Goal: Ask a question: Seek information or help from site administrators or community

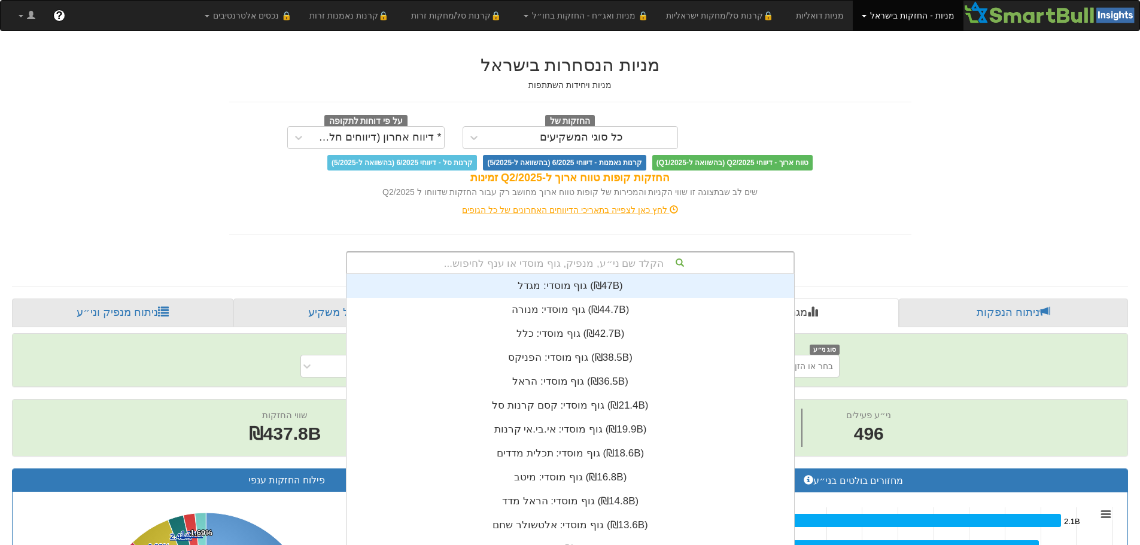
click at [633, 260] on div "הקלד שם ני״ע, מנפיק, גוף מוסדי או ענף לחיפוש... גוף מוסדי: ‏מגדל ‎(₪47B)‎ גוף מ…" at bounding box center [570, 262] width 449 height 23
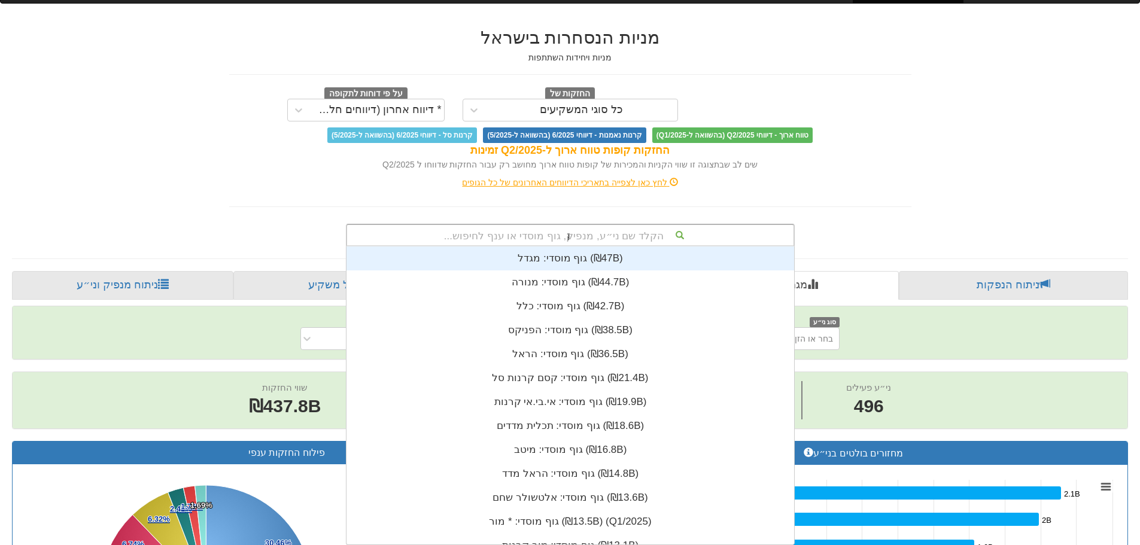
scroll to position [48, 0]
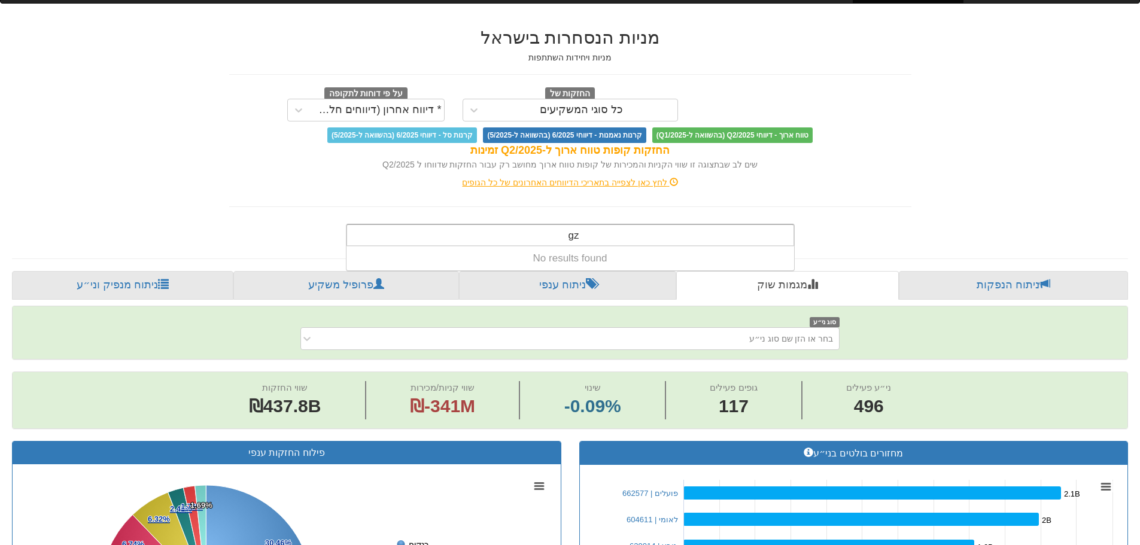
type input "g"
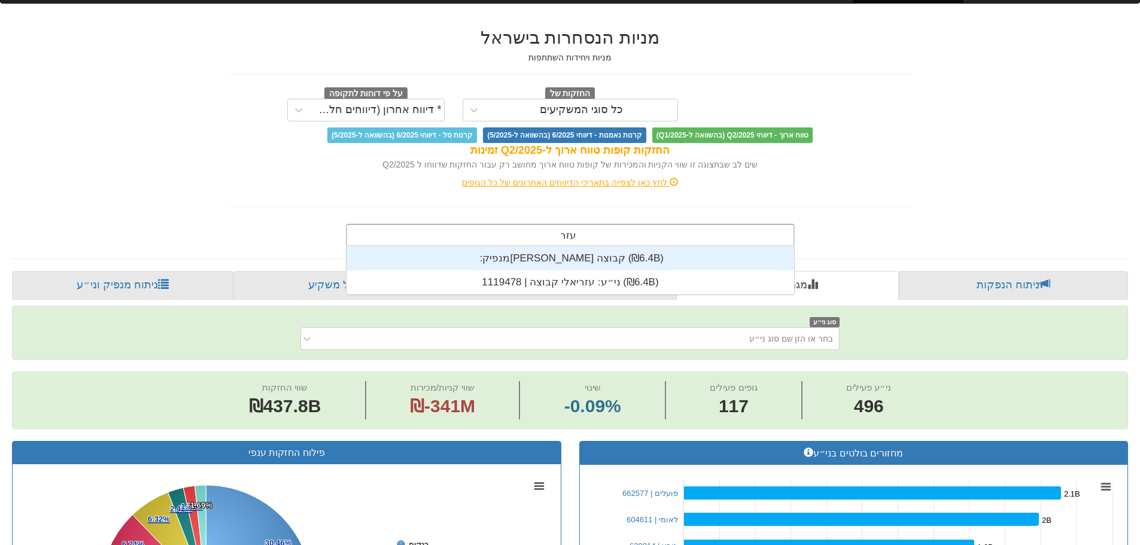
type input "[PERSON_NAME]"
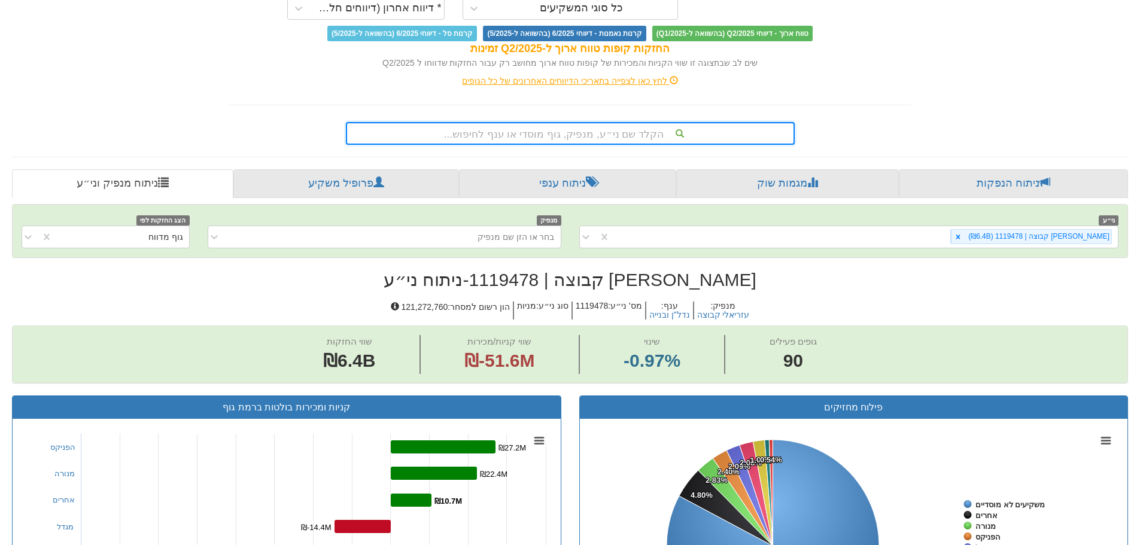
scroll to position [60, 0]
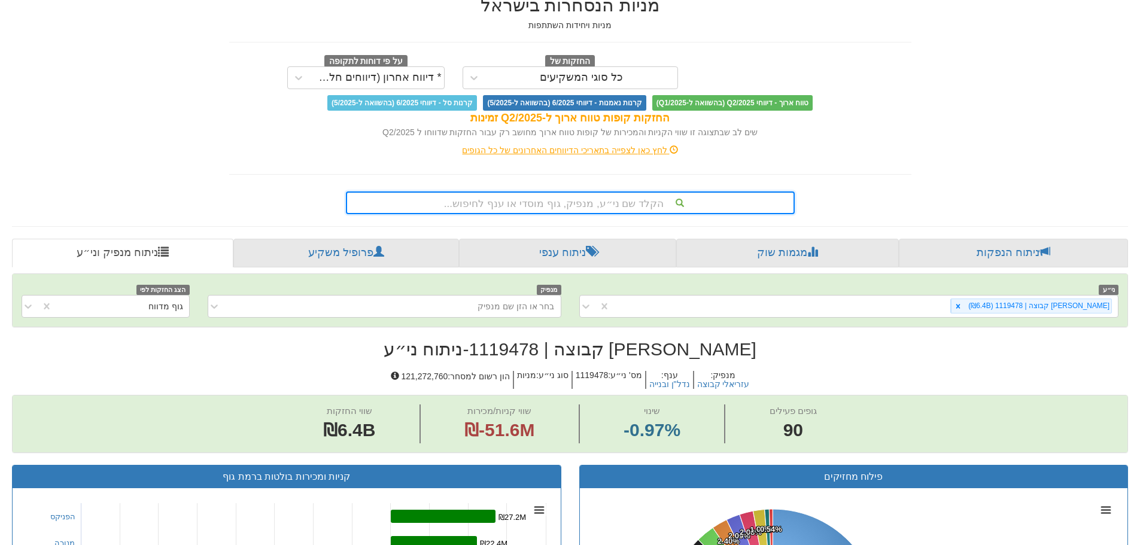
click at [599, 207] on div "הקלד שם ני״ע, מנפיק, גוף מוסדי או ענף לחיפוש..." at bounding box center [570, 203] width 447 height 20
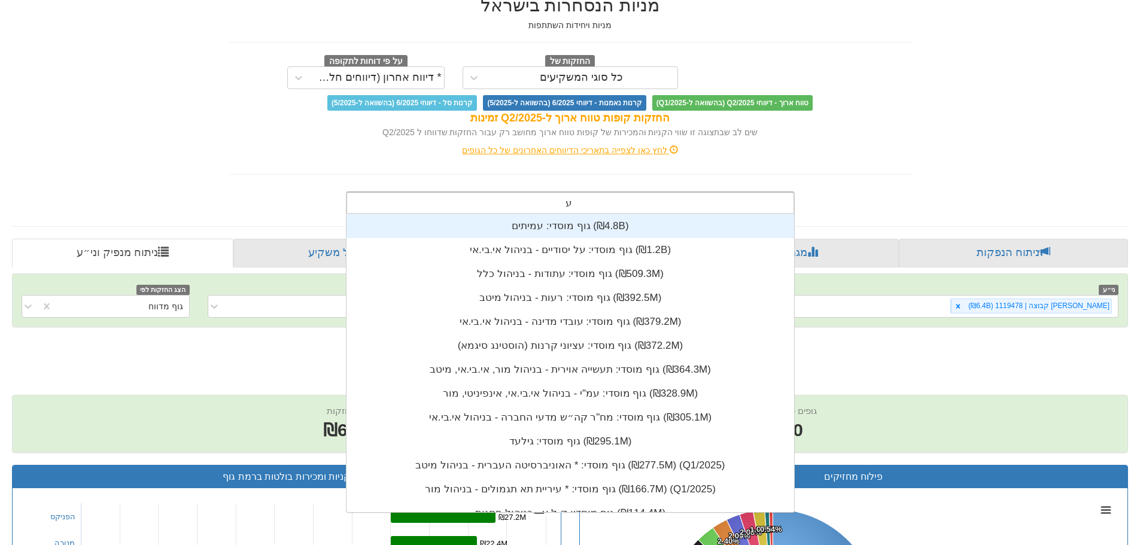
scroll to position [48, 0]
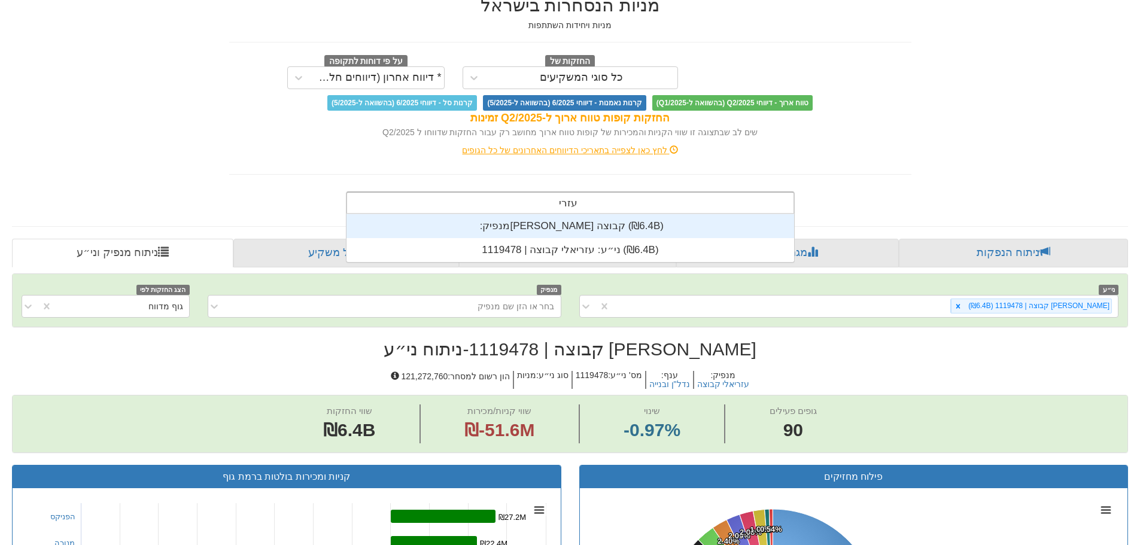
type input "[PERSON_NAME]"
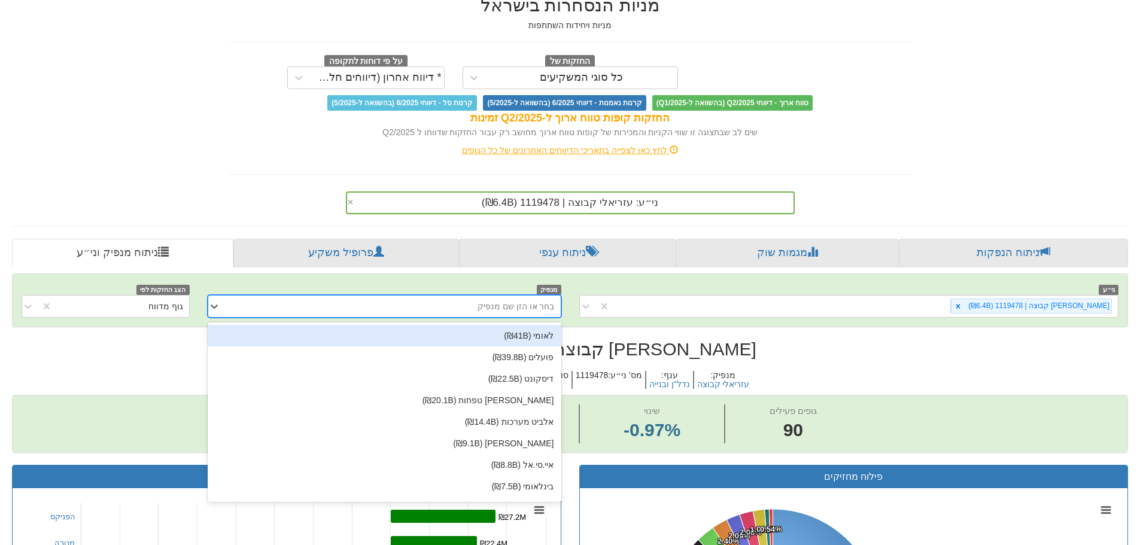
click at [524, 308] on div "בחר או הזן שם מנפיק" at bounding box center [516, 306] width 77 height 12
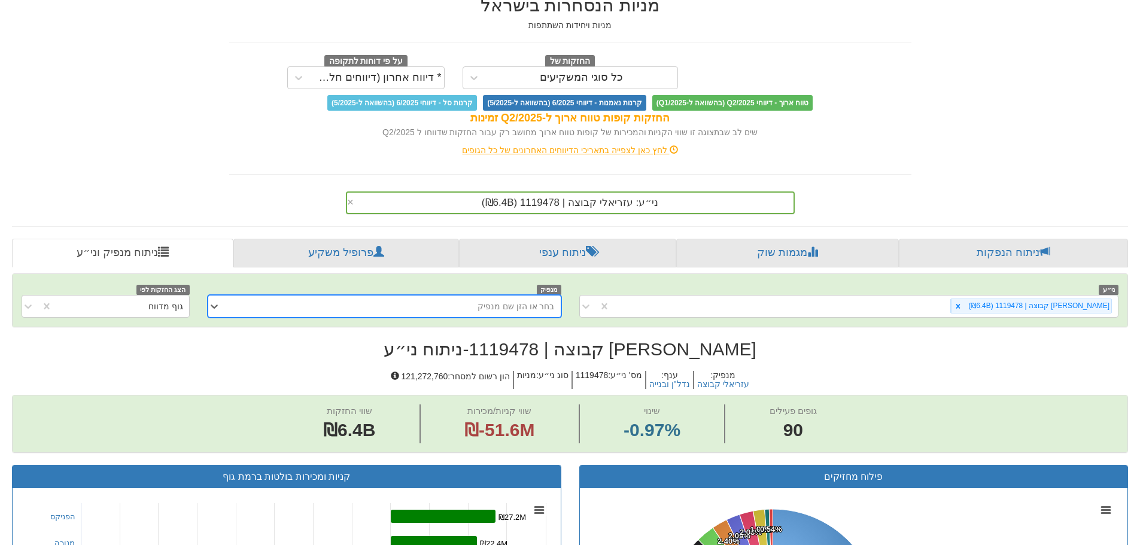
click at [524, 308] on div "בחר או הזן שם מנפיק" at bounding box center [516, 306] width 77 height 12
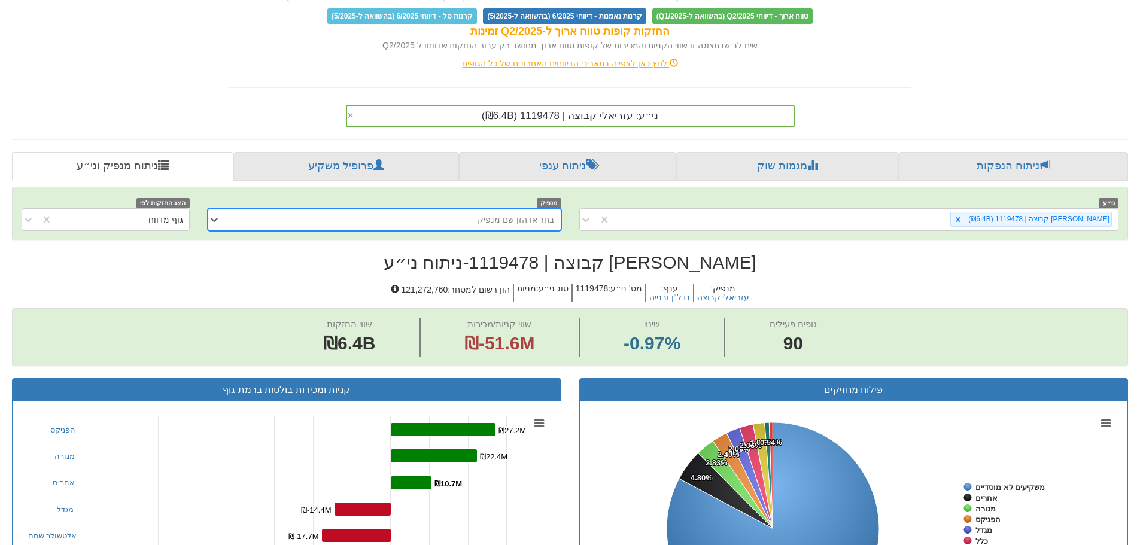
scroll to position [180, 0]
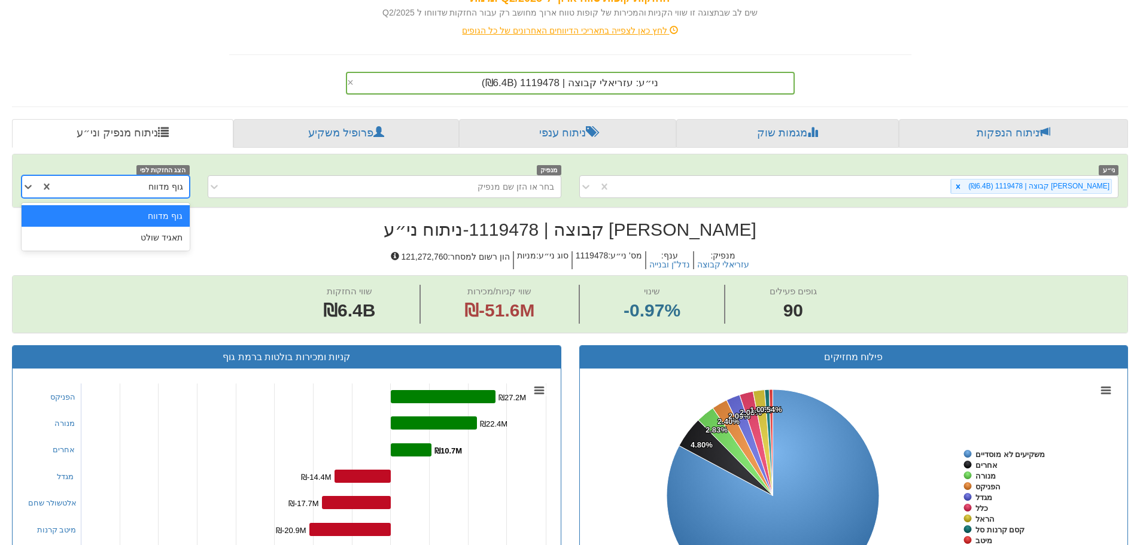
click at [127, 190] on div "גוף מדווח" at bounding box center [121, 186] width 136 height 19
click at [151, 229] on div "תאגיד שולט" at bounding box center [106, 238] width 168 height 22
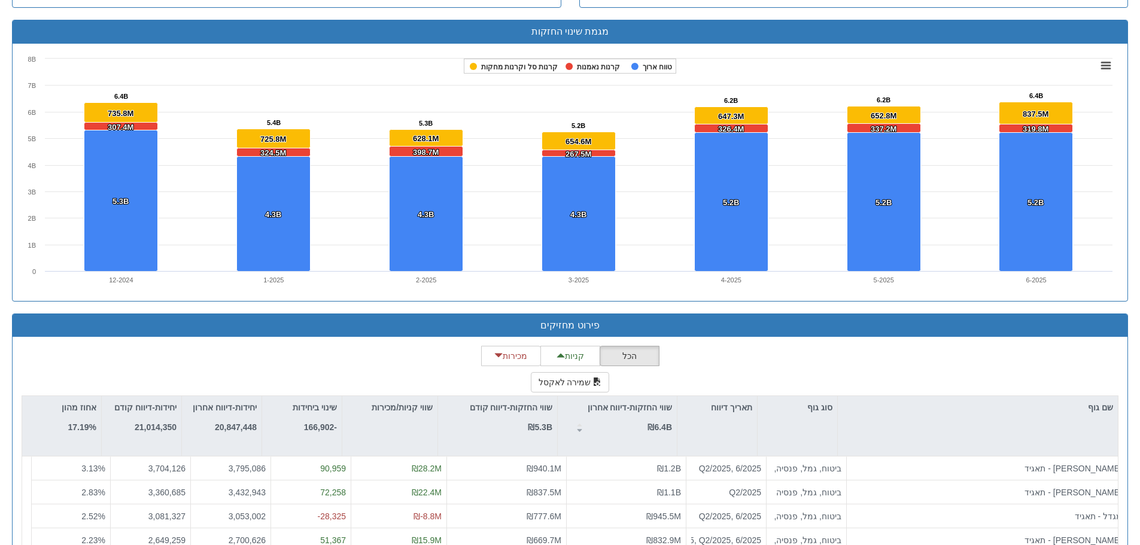
scroll to position [913, 0]
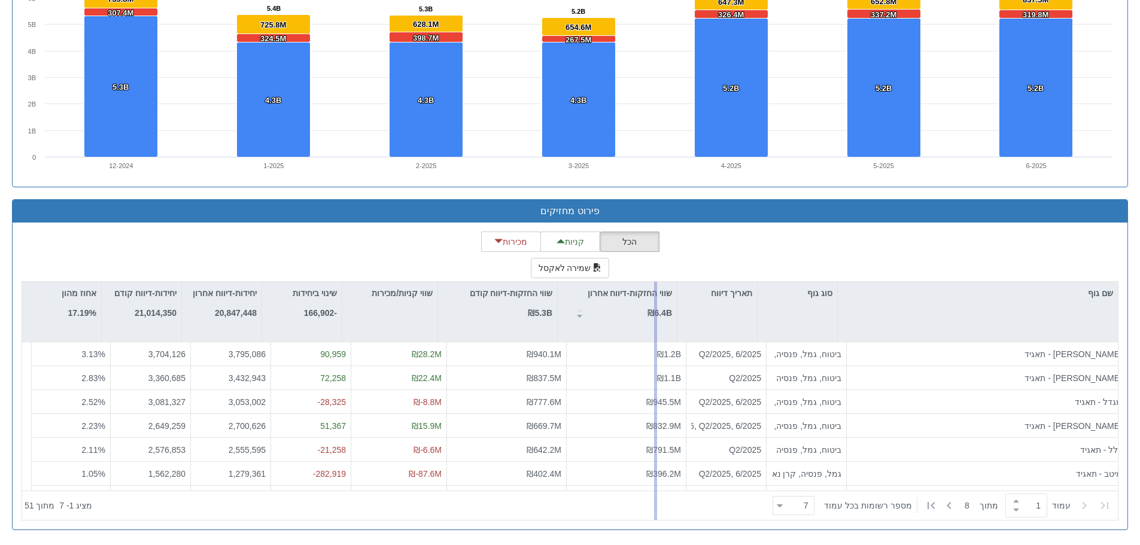
drag, startPoint x: 757, startPoint y: 305, endPoint x: 655, endPoint y: 307, distance: 102.4
click at [655, 307] on div "שם גוף סוג גוף תאריך דיווח שווי החזקות-דיווח אחרון ₪6.4B שווי החזקות-דיווח קודם…" at bounding box center [570, 400] width 1097 height 239
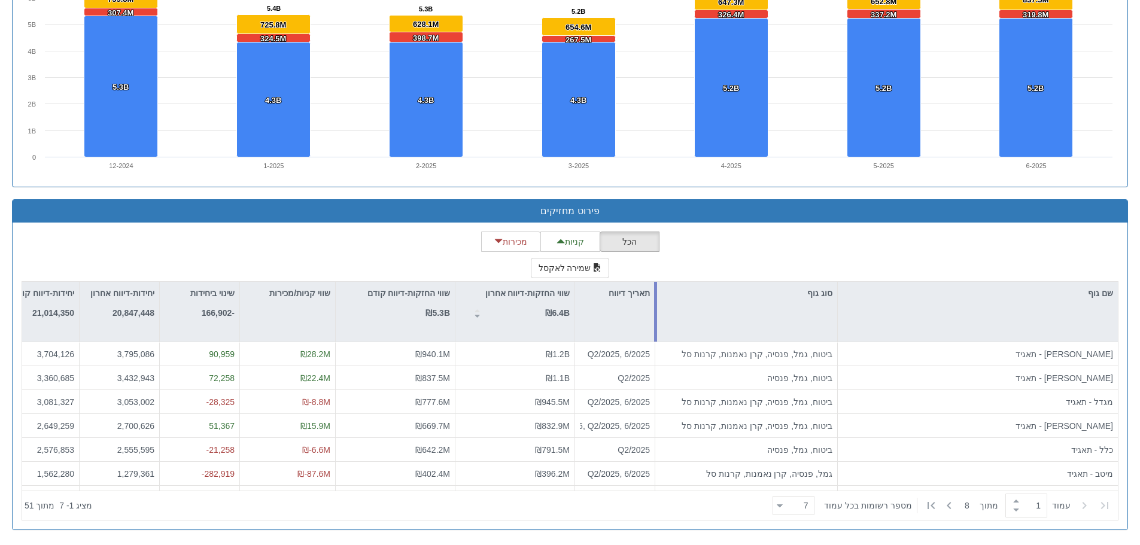
scroll to position [0, 102]
drag, startPoint x: 655, startPoint y: 308, endPoint x: 667, endPoint y: 317, distance: 14.5
click at [667, 317] on div "שם גוף סוג גוף תאריך דיווח שווי החזקות-דיווח אחרון ₪6.4B שווי החזקות-דיווח קודם…" at bounding box center [570, 400] width 1097 height 239
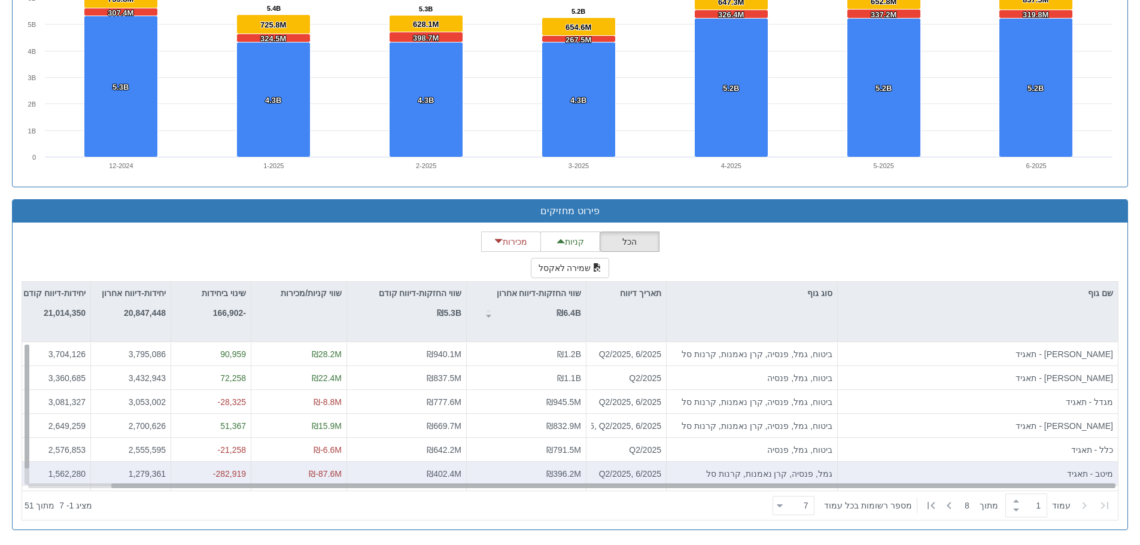
drag, startPoint x: 136, startPoint y: 488, endPoint x: 24, endPoint y: 480, distance: 112.8
click at [24, 342] on div "[PERSON_NAME] - תאגיד ביטוח, גמל, פנסיה, קרן נאמנות, קרנות סל Q2/2025, 6/2025 ₪…" at bounding box center [524, 342] width 1187 height 0
drag, startPoint x: 114, startPoint y: 487, endPoint x: 402, endPoint y: 472, distance: 287.7
click at [402, 472] on div "[PERSON_NAME] - תאגיד ביטוח, גמל, פנסיה, קרן נאמנות, קרנות סל Q2/2025, 6/2025 ₪…" at bounding box center [570, 416] width 1096 height 148
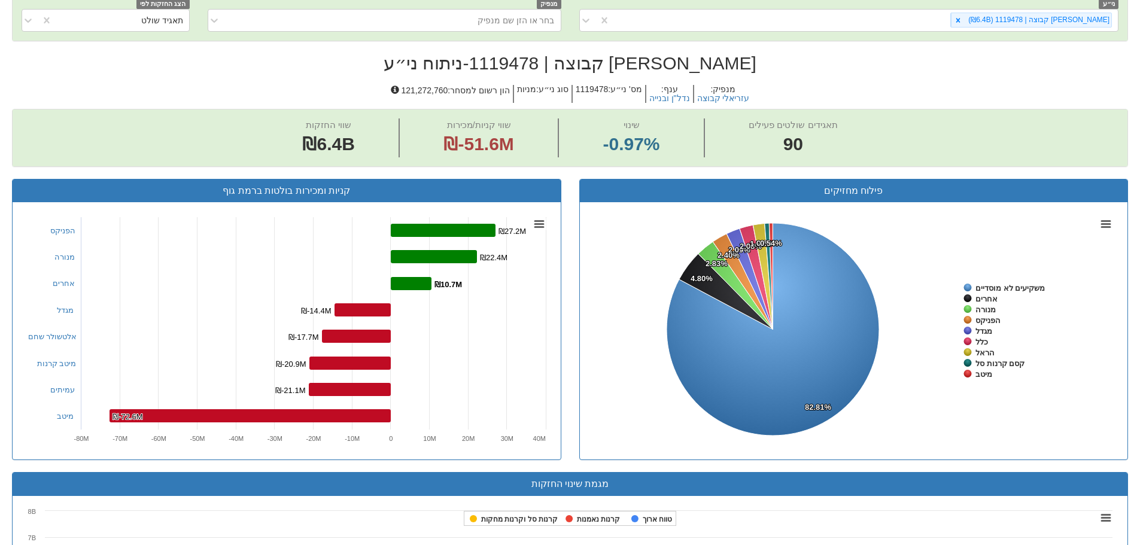
scroll to position [254, 0]
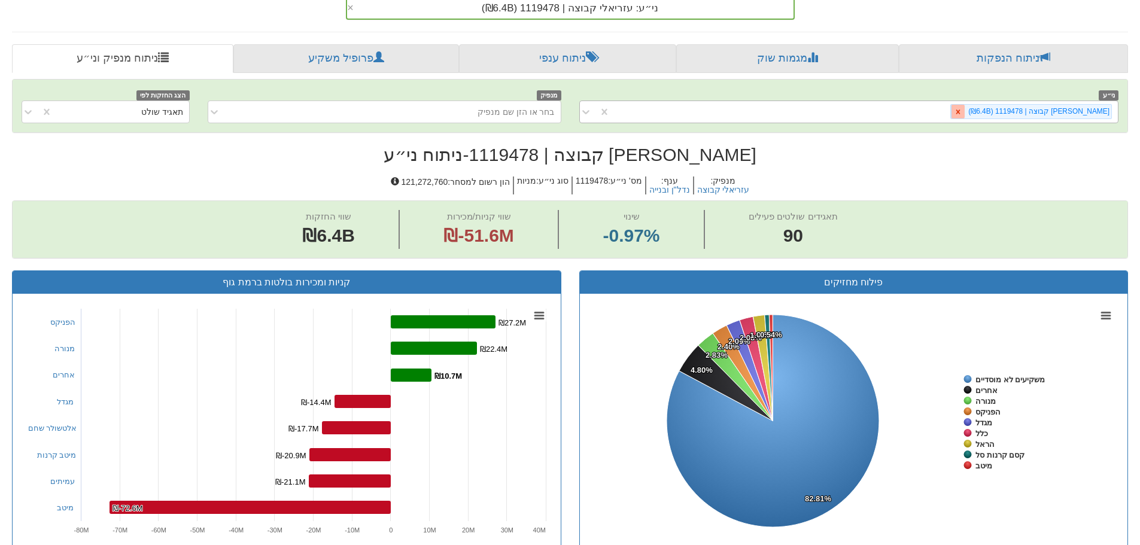
click at [962, 111] on icon at bounding box center [958, 112] width 8 height 8
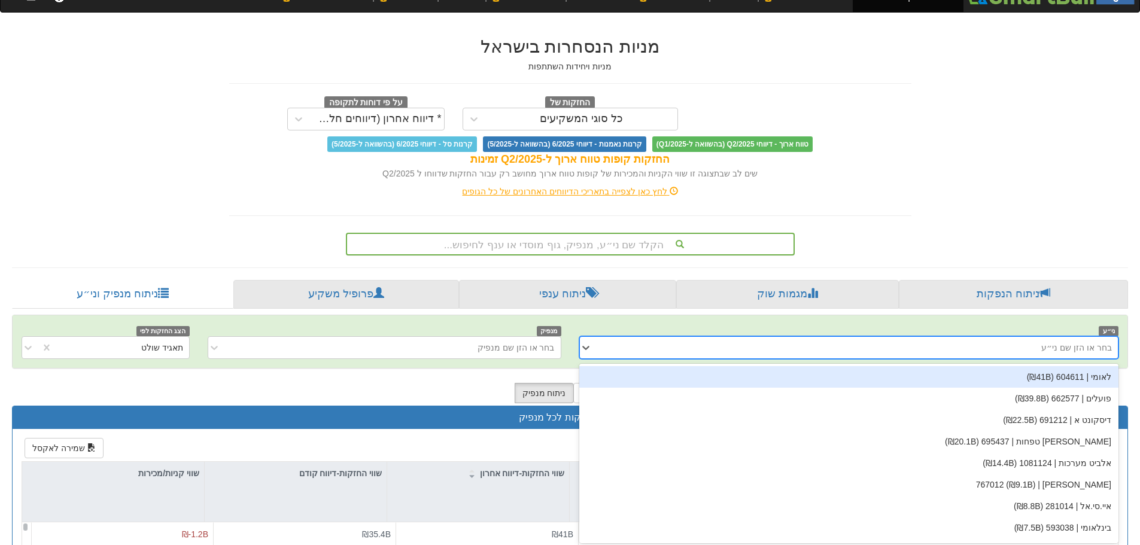
click at [866, 359] on div "option [PERSON_NAME] קבוצה | 1119478 (₪6.4B), deselected. option לאומי | 604611…" at bounding box center [849, 347] width 540 height 23
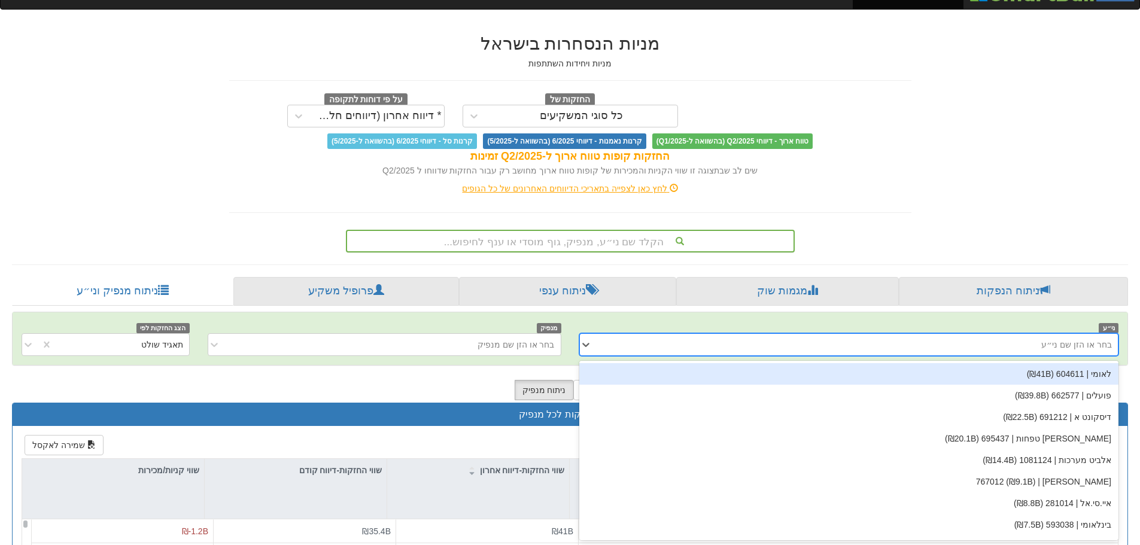
scroll to position [28, 0]
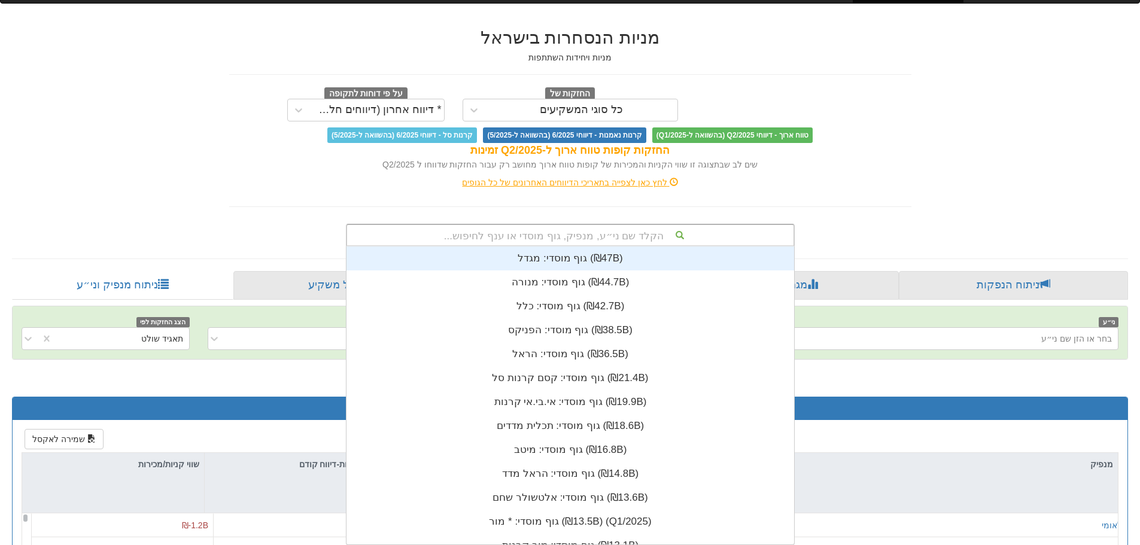
click at [618, 240] on div "הקלד שם ני״ע, מנפיק, גוף מוסדי או ענף לחיפוש..." at bounding box center [570, 235] width 447 height 20
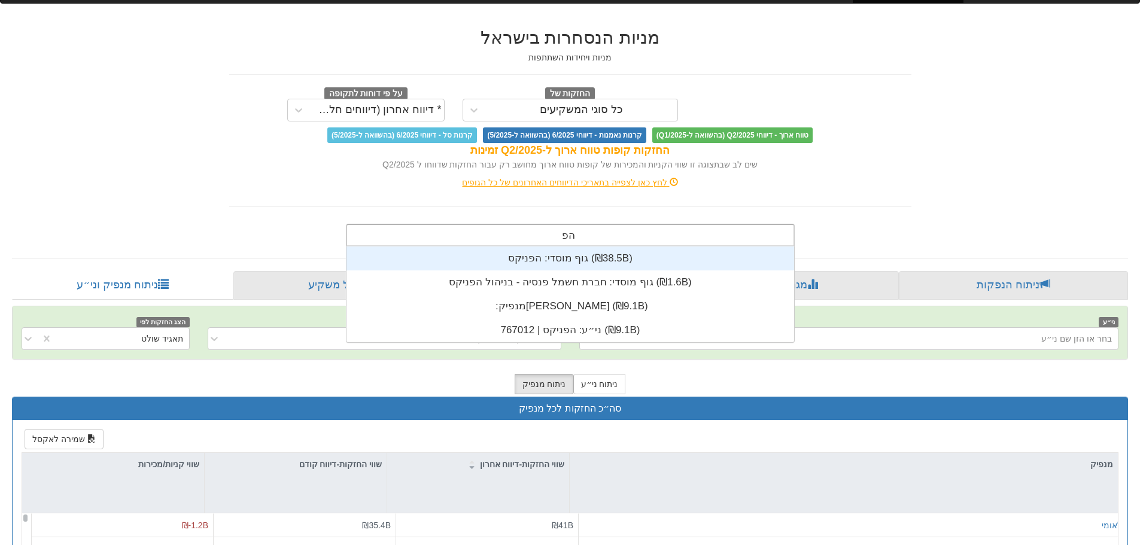
scroll to position [96, 0]
type input "הפניק"
click at [568, 262] on div "גוף מוסדי: ‏הפניקס ‎(₪38.5B)‎" at bounding box center [571, 259] width 448 height 24
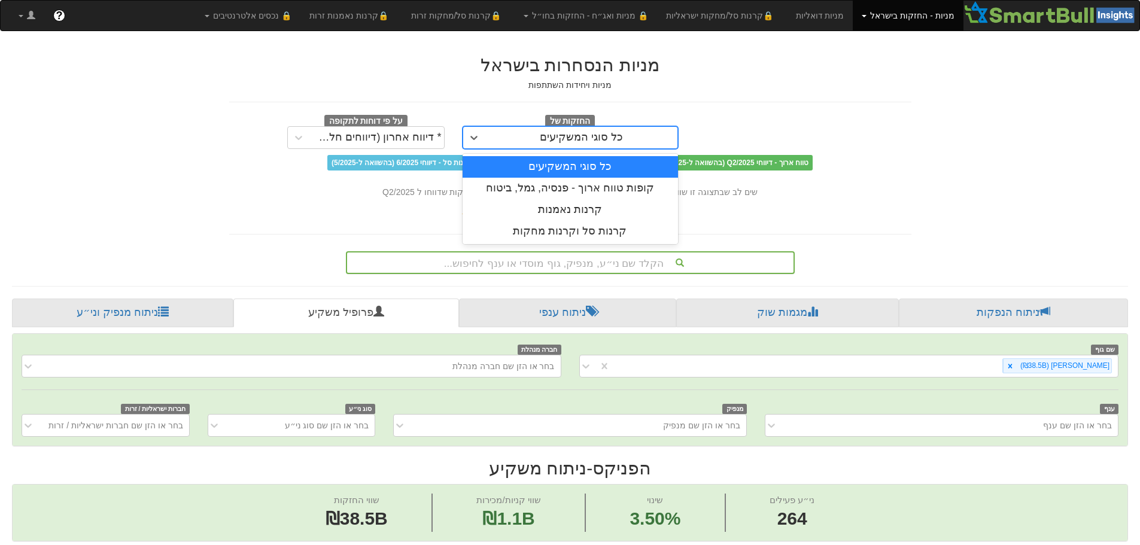
click at [508, 135] on div "כל סוגי המשקיעים" at bounding box center [581, 137] width 192 height 19
click at [563, 163] on div "כל סוגי המשקיעים" at bounding box center [570, 167] width 215 height 22
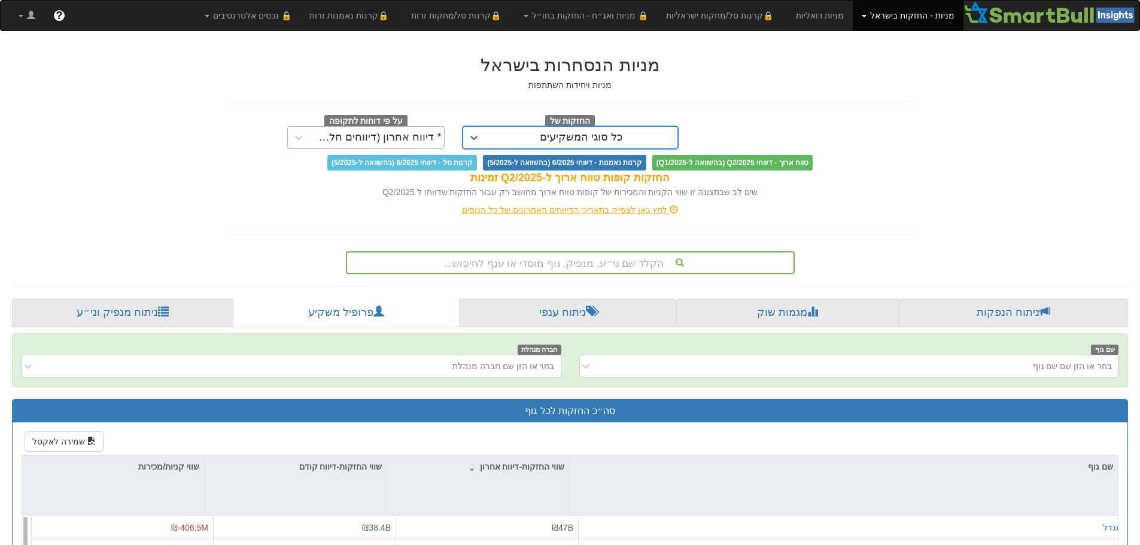
click at [409, 138] on div "* דיווח אחרון (דיווחים חלקיים)" at bounding box center [376, 138] width 129 height 12
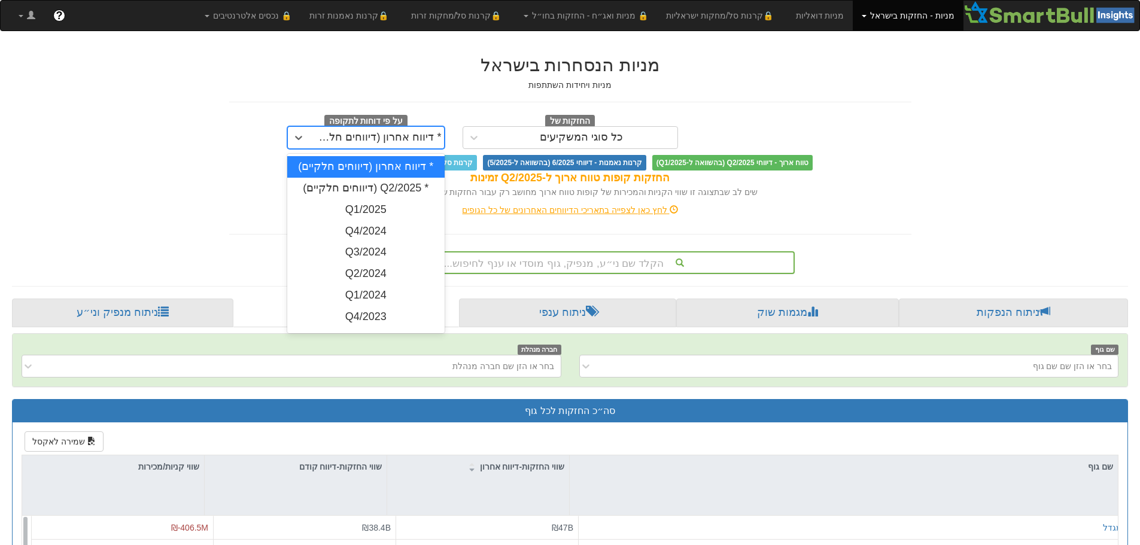
click at [410, 138] on div "* דיווח אחרון (דיווחים חלקיים)" at bounding box center [376, 138] width 129 height 12
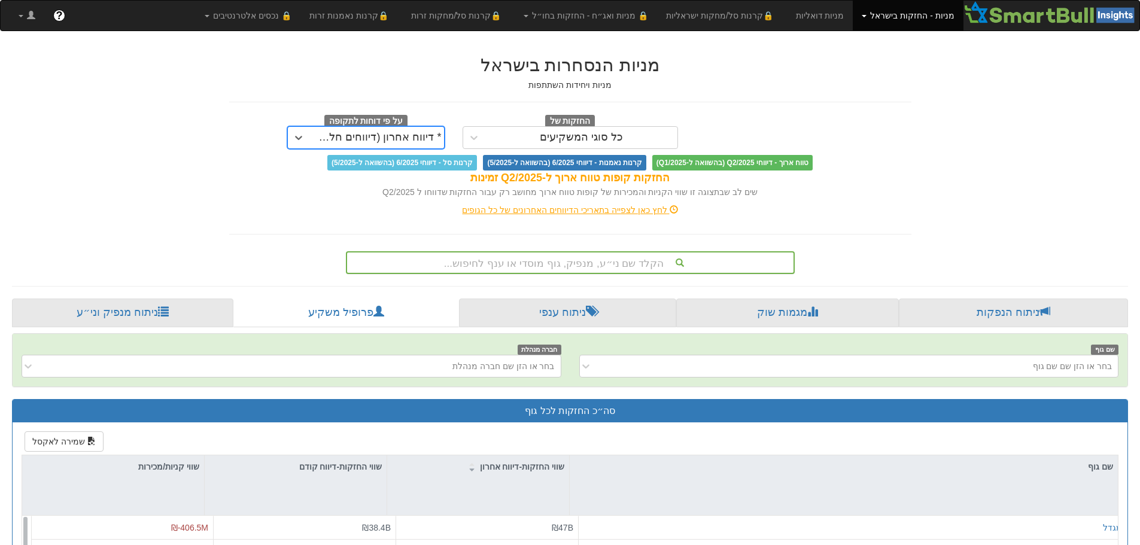
scroll to position [28, 0]
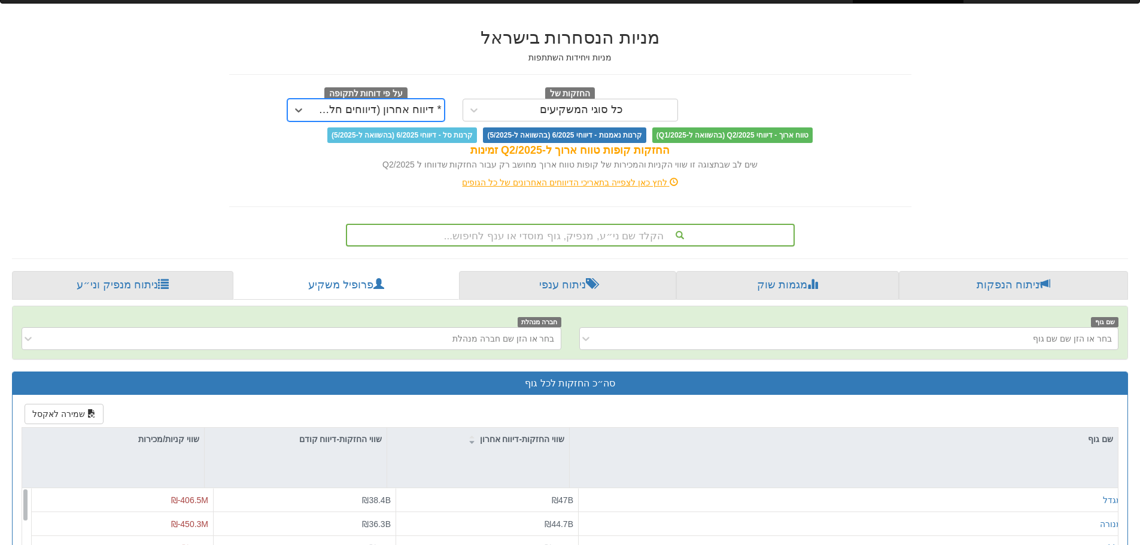
click at [621, 247] on div "הקלד שם ני״ע, מנפיק, גוף מוסדי או ענף לחיפוש..." at bounding box center [570, 235] width 449 height 23
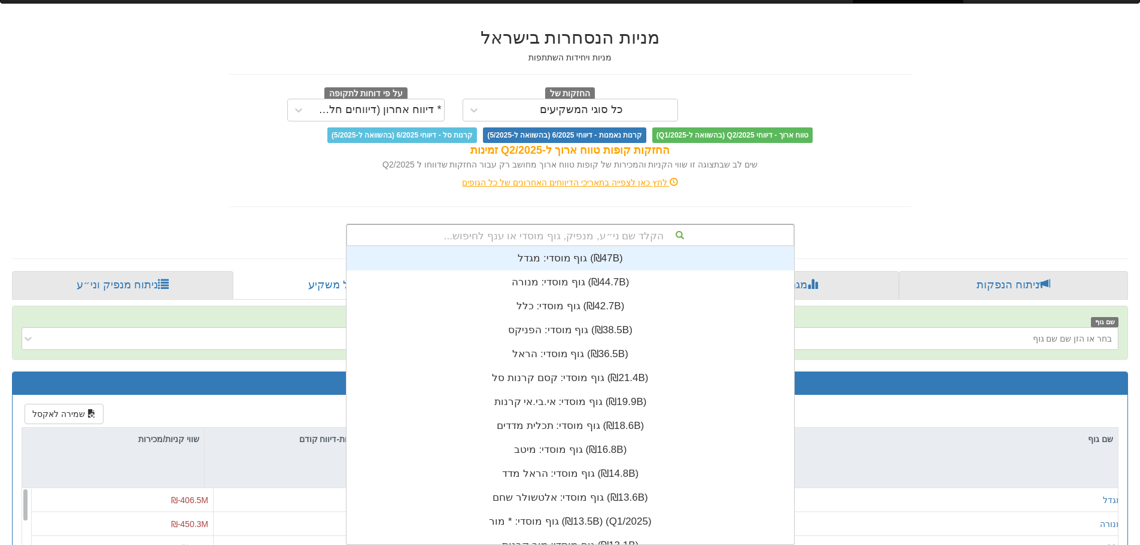
scroll to position [298, 0]
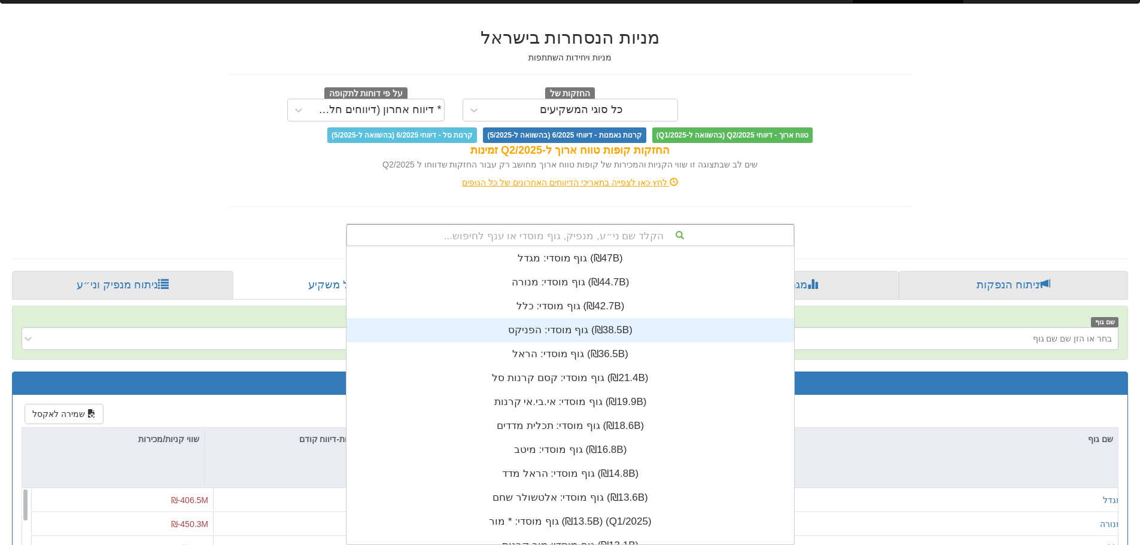
click at [571, 334] on div "גוף מוסדי: ‏הפניקס ‎(₪38.5B)‎" at bounding box center [571, 330] width 448 height 24
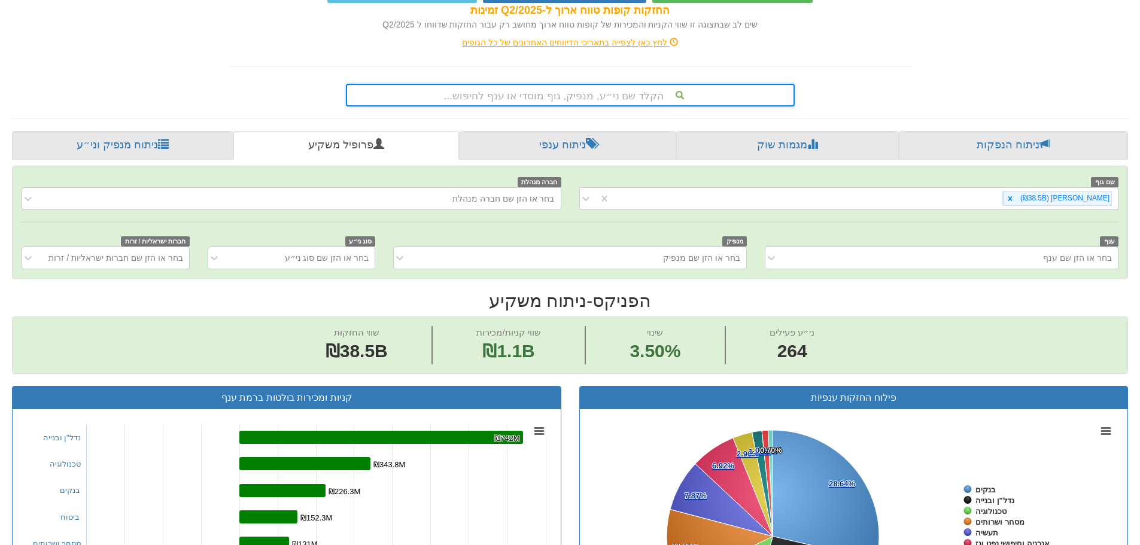
scroll to position [180, 0]
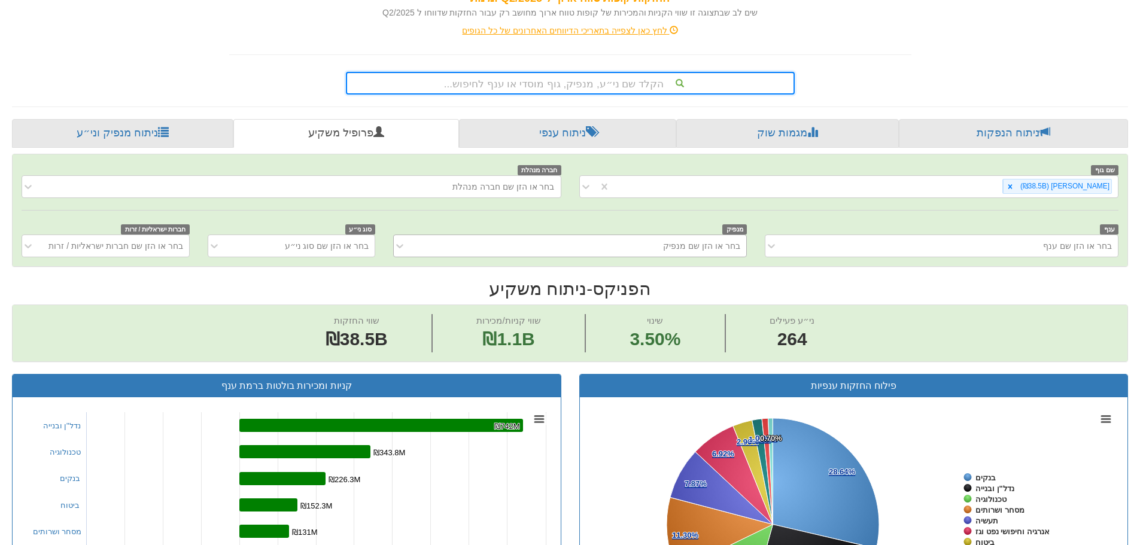
click at [710, 246] on div "בחר או הזן שם מנפיק" at bounding box center [701, 246] width 77 height 12
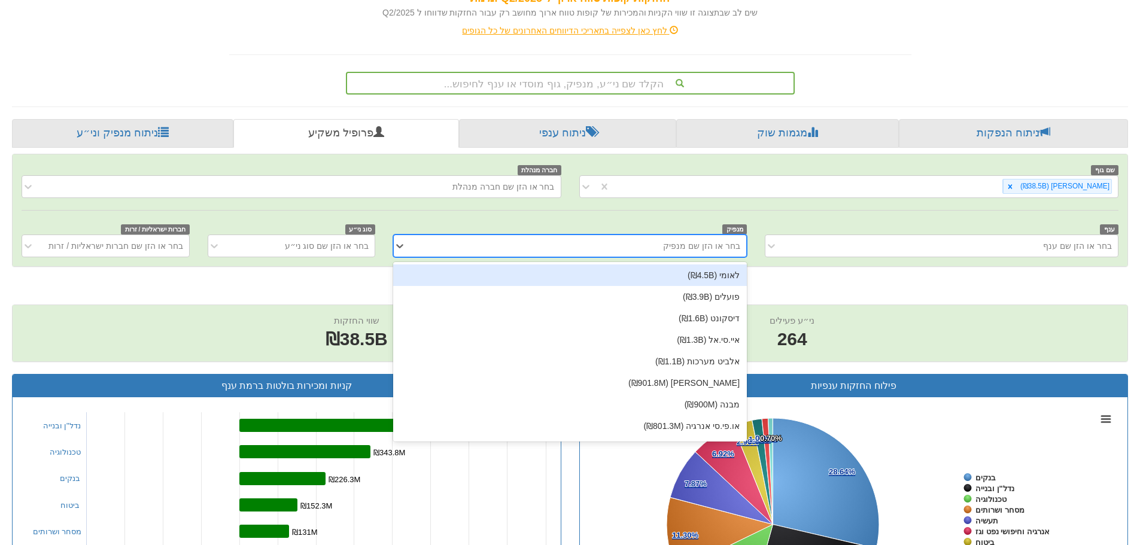
click at [710, 246] on div "בחר או הזן שם מנפיק" at bounding box center [701, 246] width 77 height 12
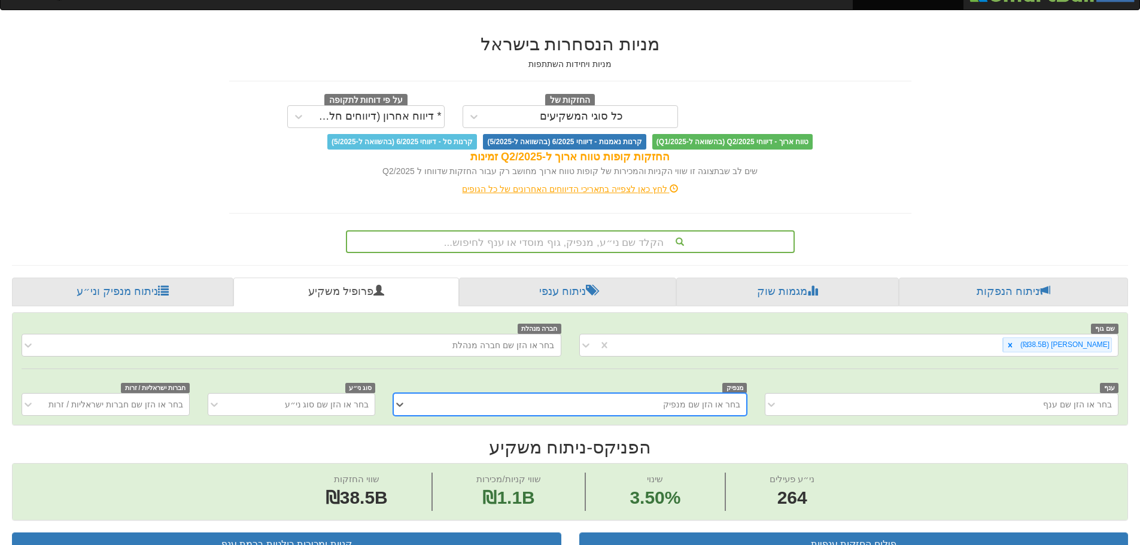
scroll to position [0, 0]
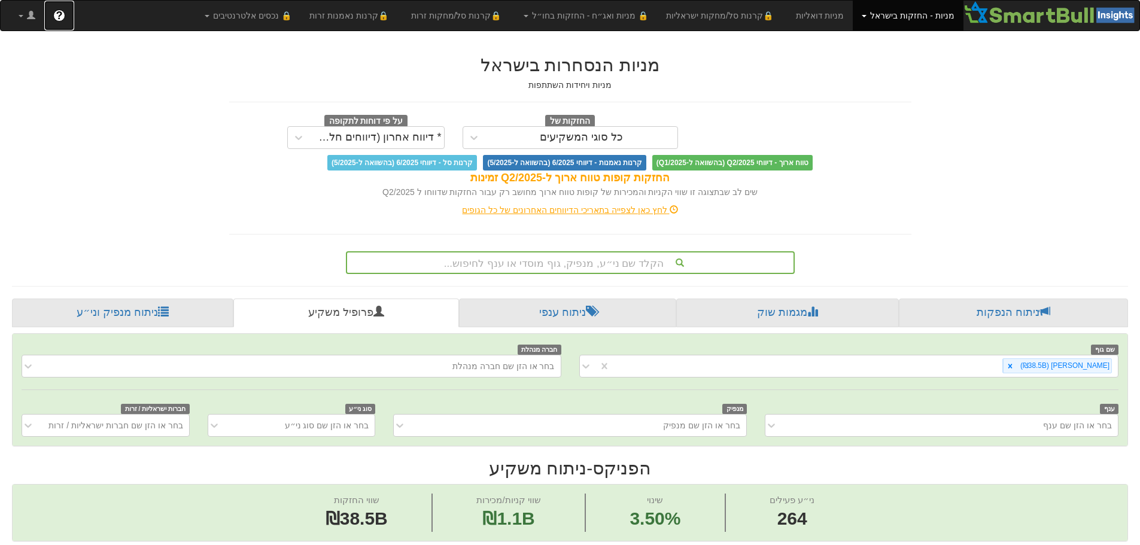
click at [60, 14] on span "?" at bounding box center [59, 16] width 7 height 12
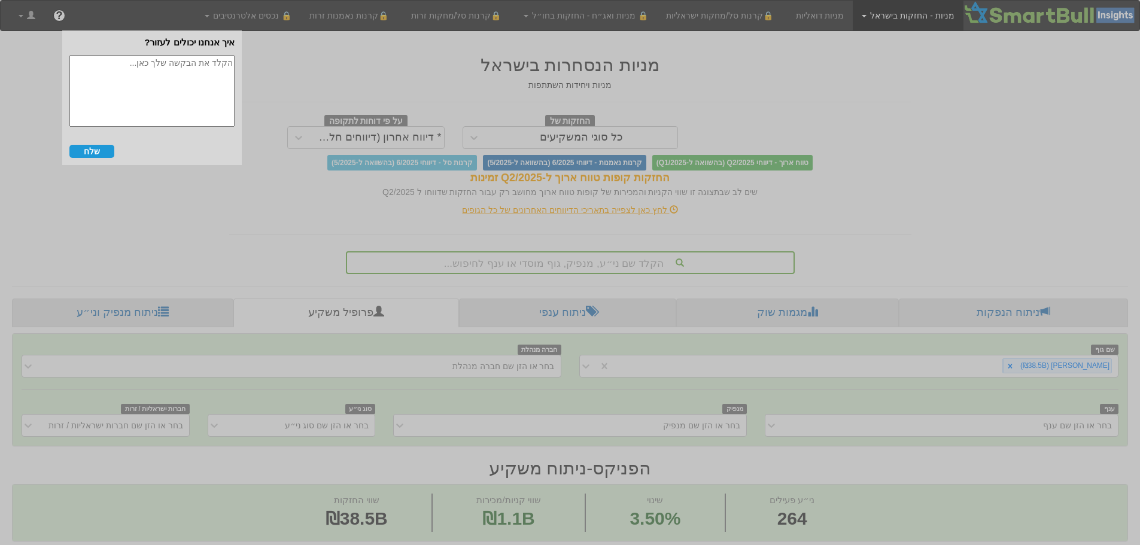
click at [183, 79] on textarea at bounding box center [151, 91] width 165 height 72
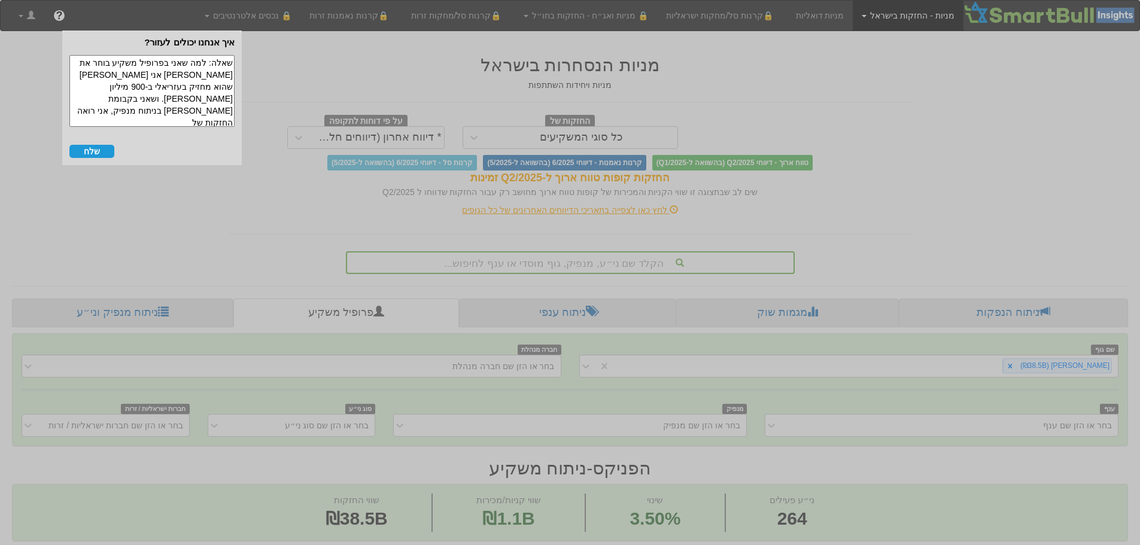
click at [151, 86] on textarea "שאלה: למה שאני בפרופיל משקיע בוחר את [PERSON_NAME] אני [PERSON_NAME] שהוא מחזיק…" at bounding box center [151, 91] width 165 height 72
type textarea "שאלה: למה שאני בפרופיל משקיע בוחר את [PERSON_NAME] אני [PERSON_NAME] שהוא מחזיק…"
click at [89, 148] on button "שלח" at bounding box center [91, 151] width 45 height 13
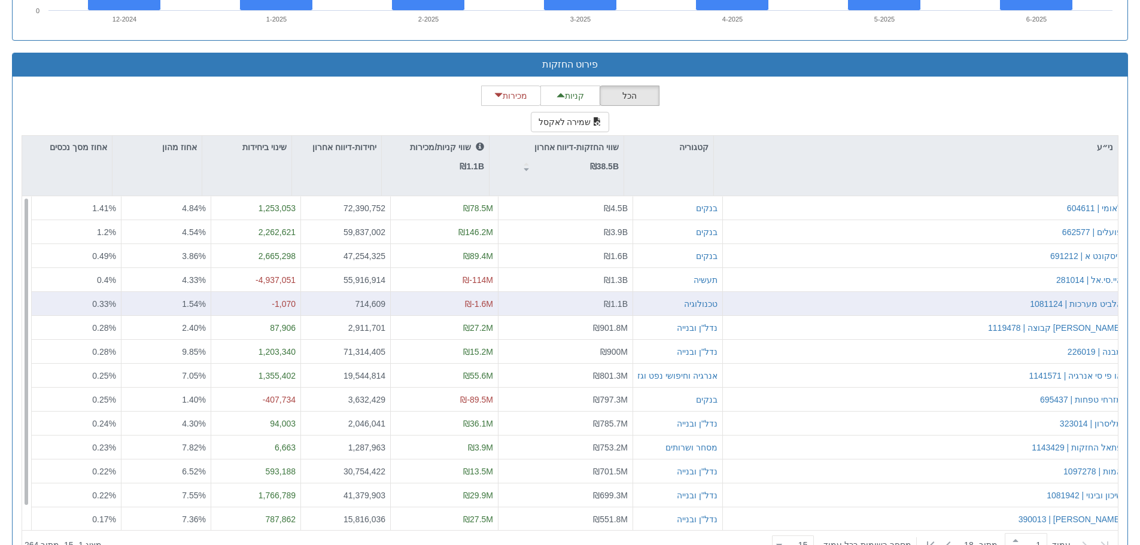
scroll to position [1068, 0]
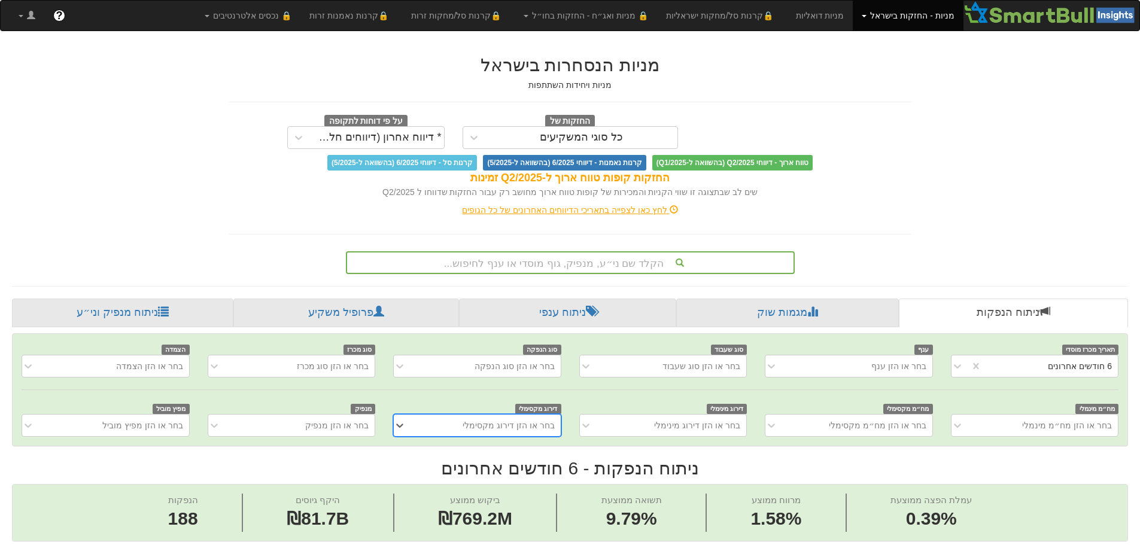
scroll to position [28, 0]
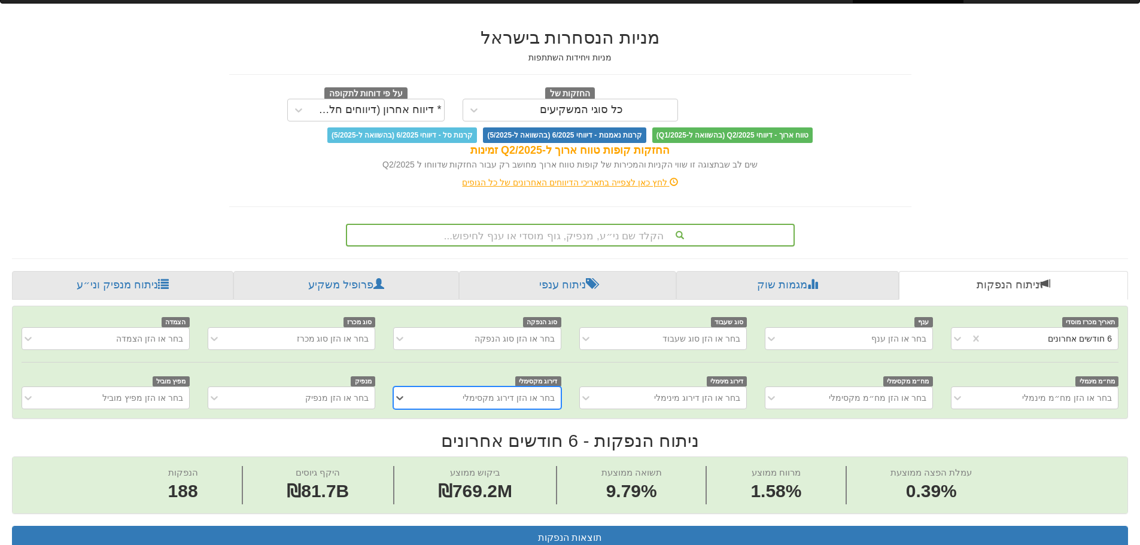
click at [622, 247] on div "הקלד שם ני״ע, מנפיק, גוף מוסדי או ענף לחיפוש..." at bounding box center [570, 235] width 449 height 23
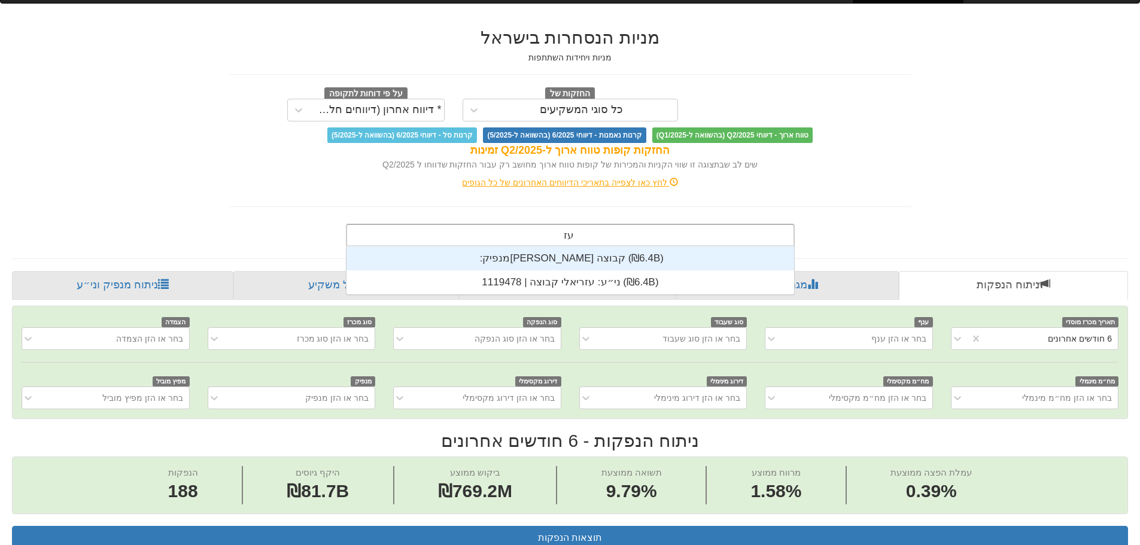
scroll to position [48, 0]
type input "עזריאל"
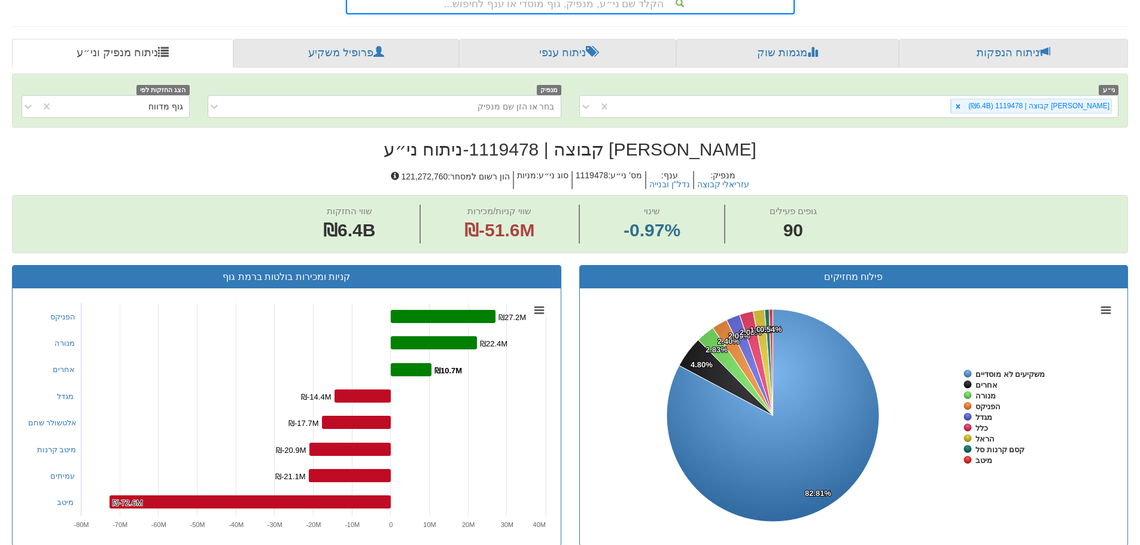
scroll to position [135, 0]
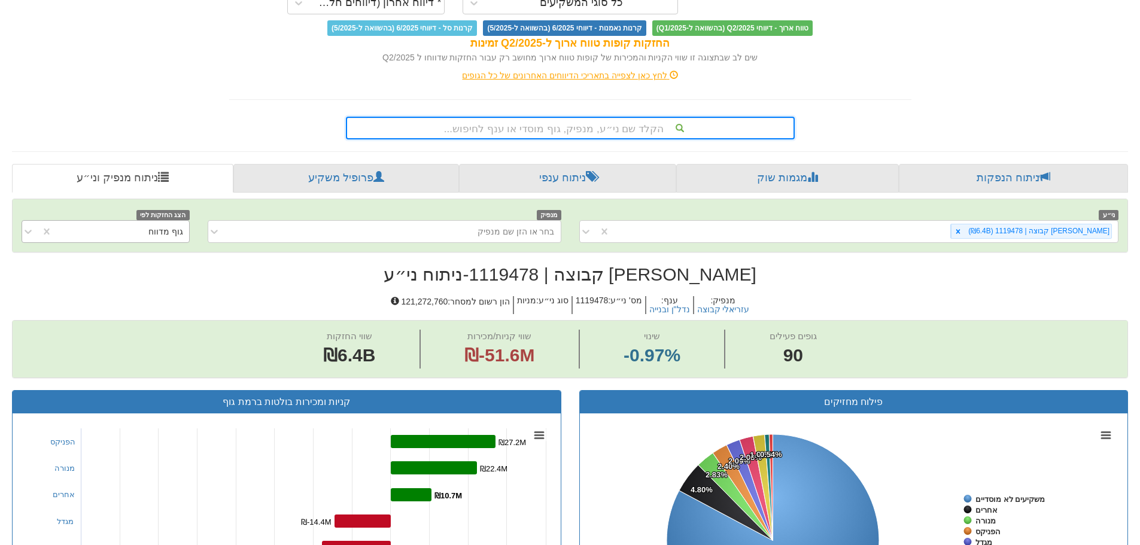
click at [168, 226] on div "גוף מדווח" at bounding box center [165, 232] width 35 height 12
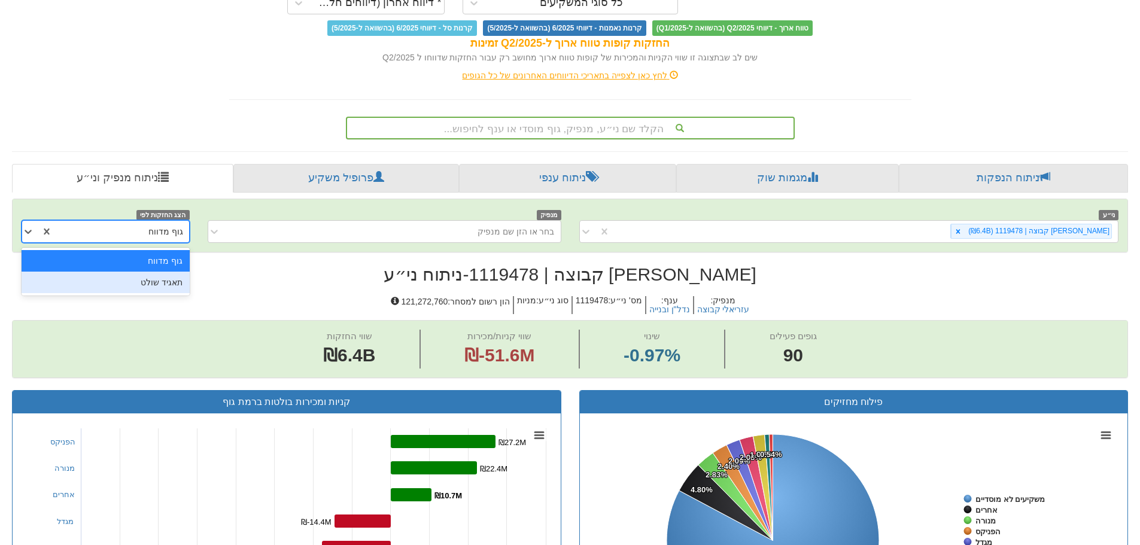
click at [153, 281] on div "תאגיד שולט" at bounding box center [106, 283] width 168 height 22
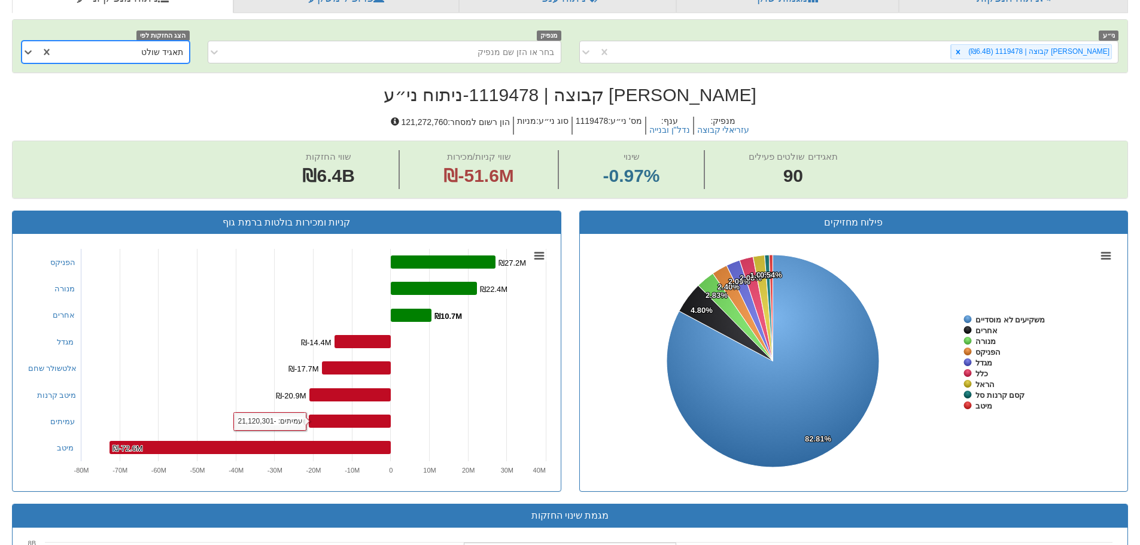
scroll to position [75, 0]
